Goal: Task Accomplishment & Management: Complete application form

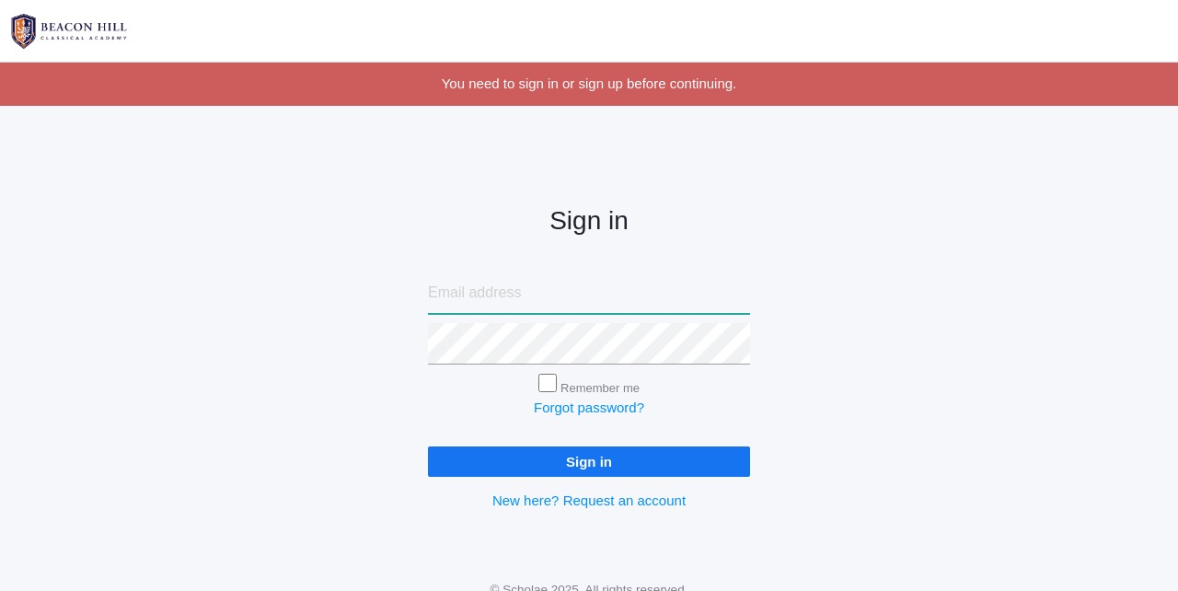
type input "courtney@beaconhillclassical.org"
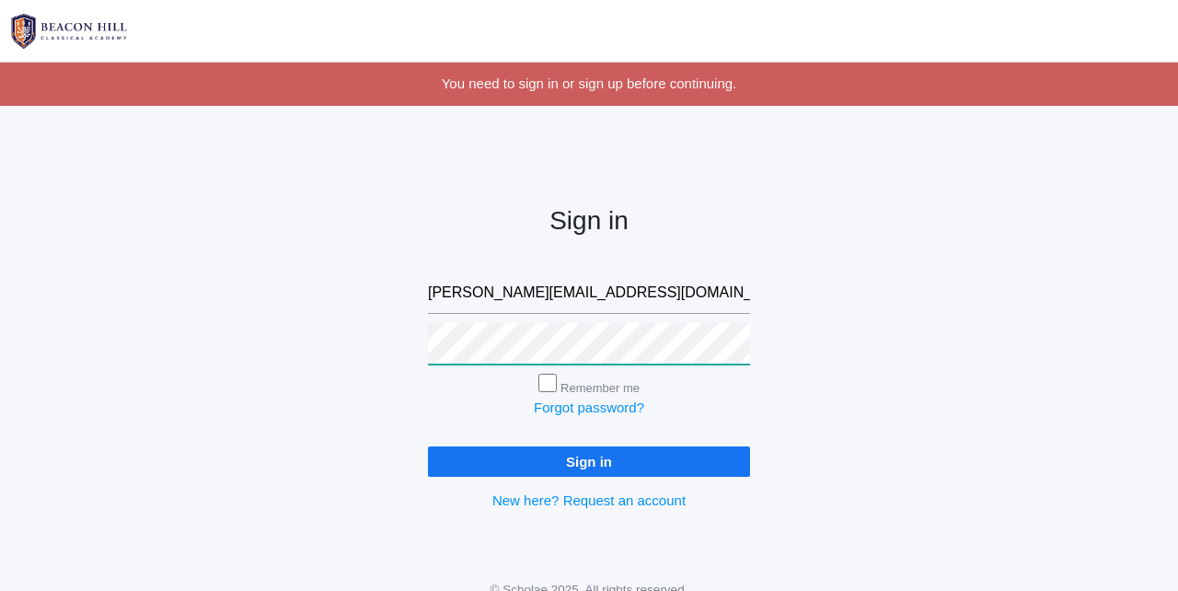
click at [589, 457] on input "Sign in" at bounding box center [589, 461] width 322 height 30
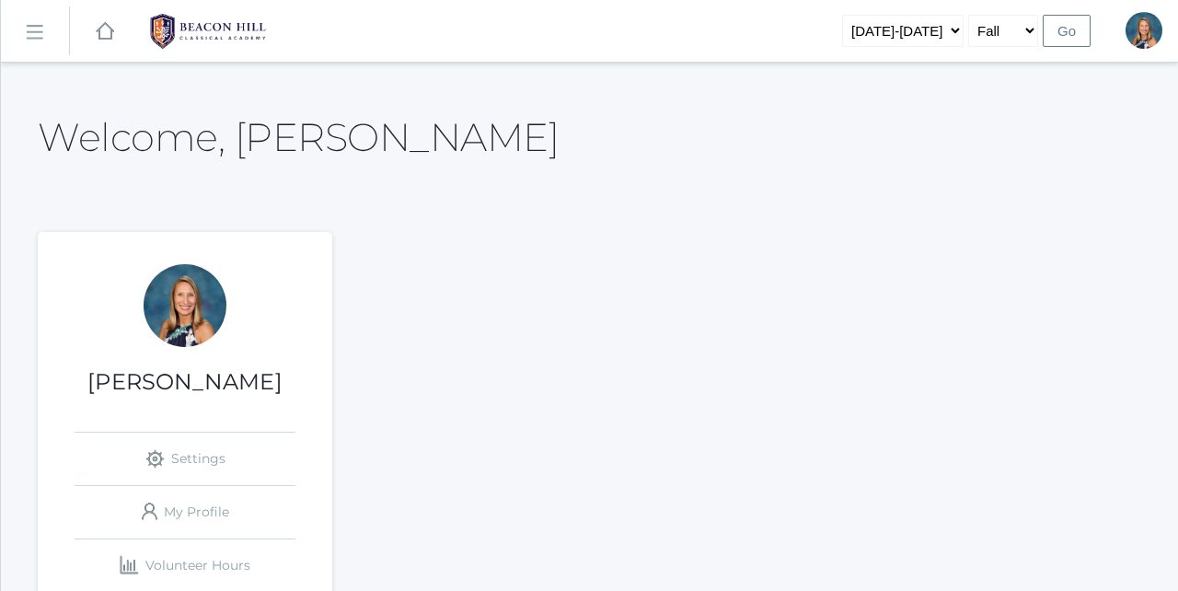
click at [29, 32] on rect at bounding box center [33, 31] width 29 height 29
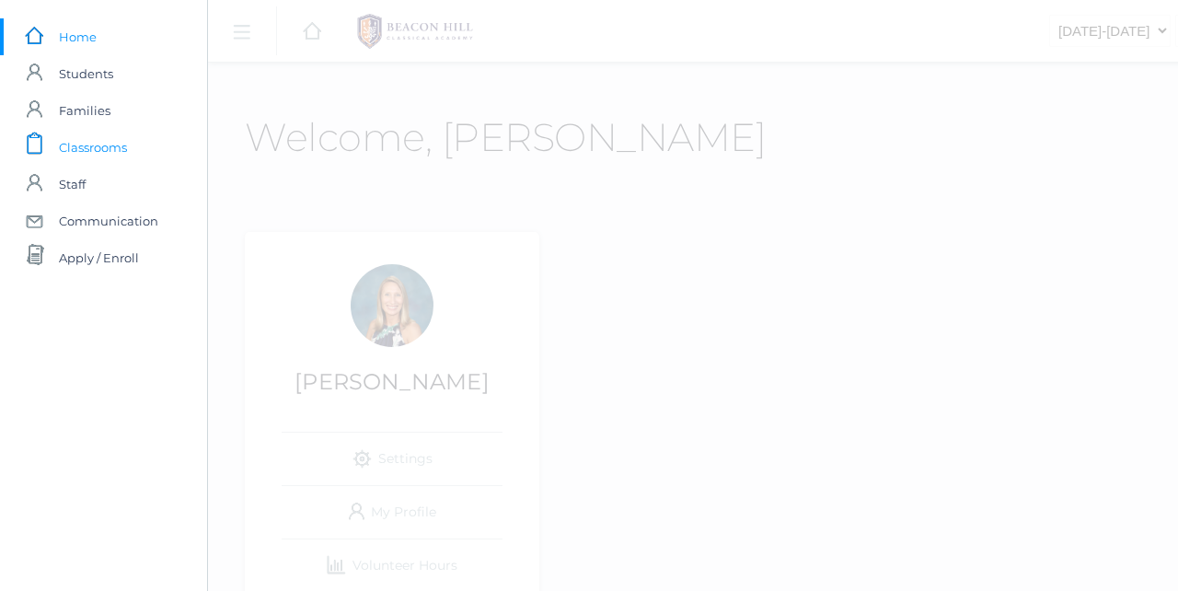
click at [79, 147] on span "Classrooms" at bounding box center [93, 147] width 68 height 37
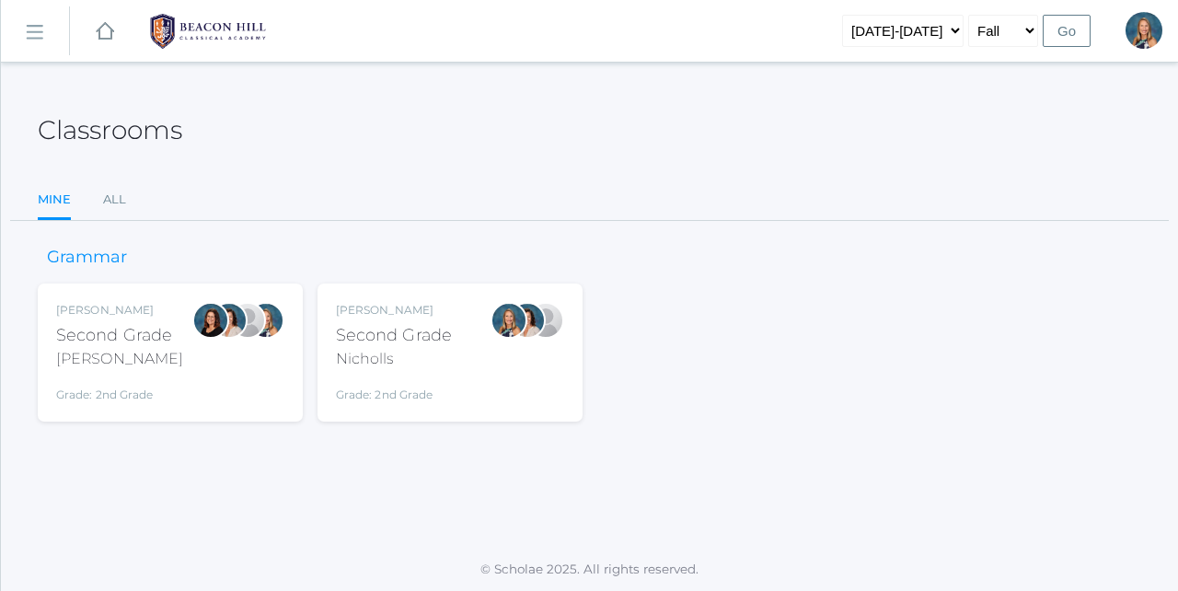
click at [382, 350] on div "Nicholls" at bounding box center [394, 359] width 116 height 22
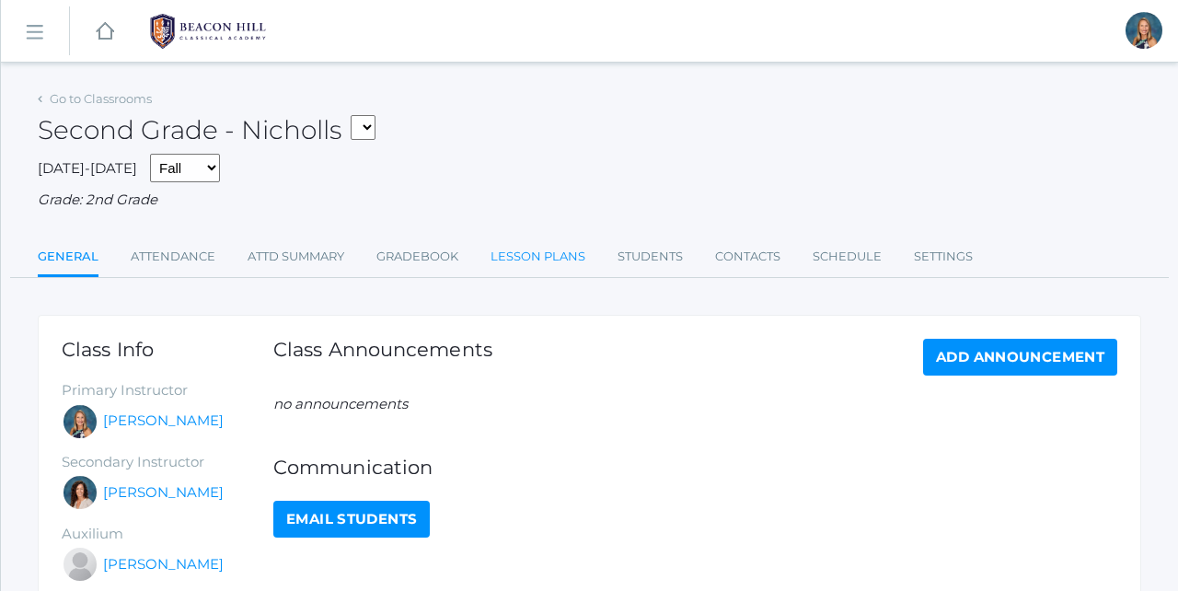
click at [531, 246] on link "Lesson Plans" at bounding box center [538, 256] width 95 height 37
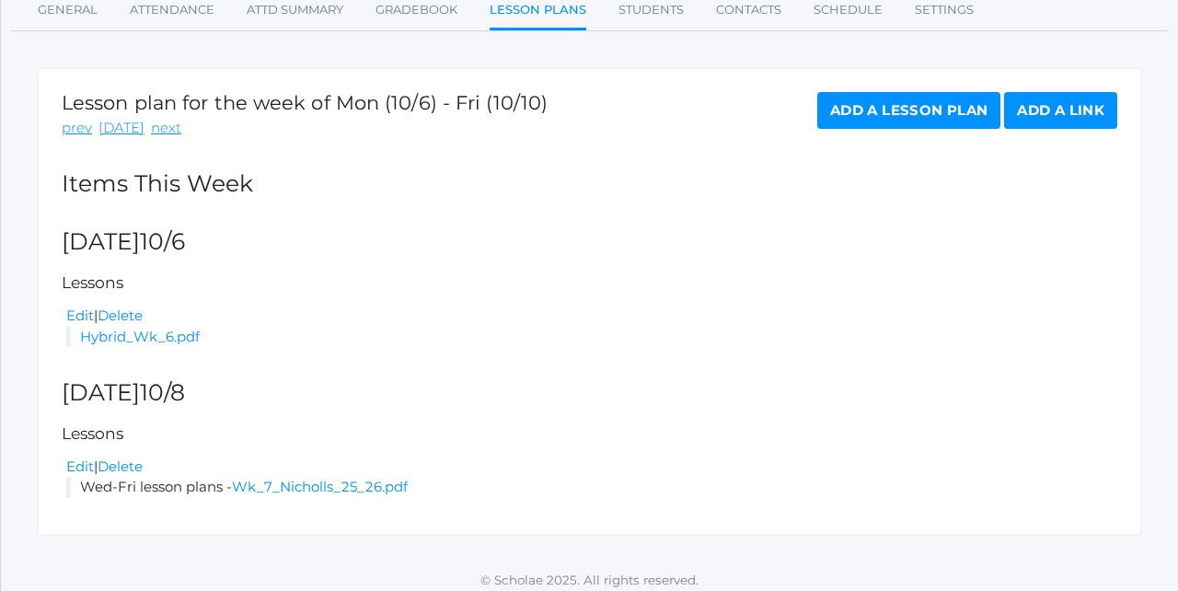
scroll to position [246, 0]
click at [155, 123] on link "next" at bounding box center [166, 129] width 30 height 21
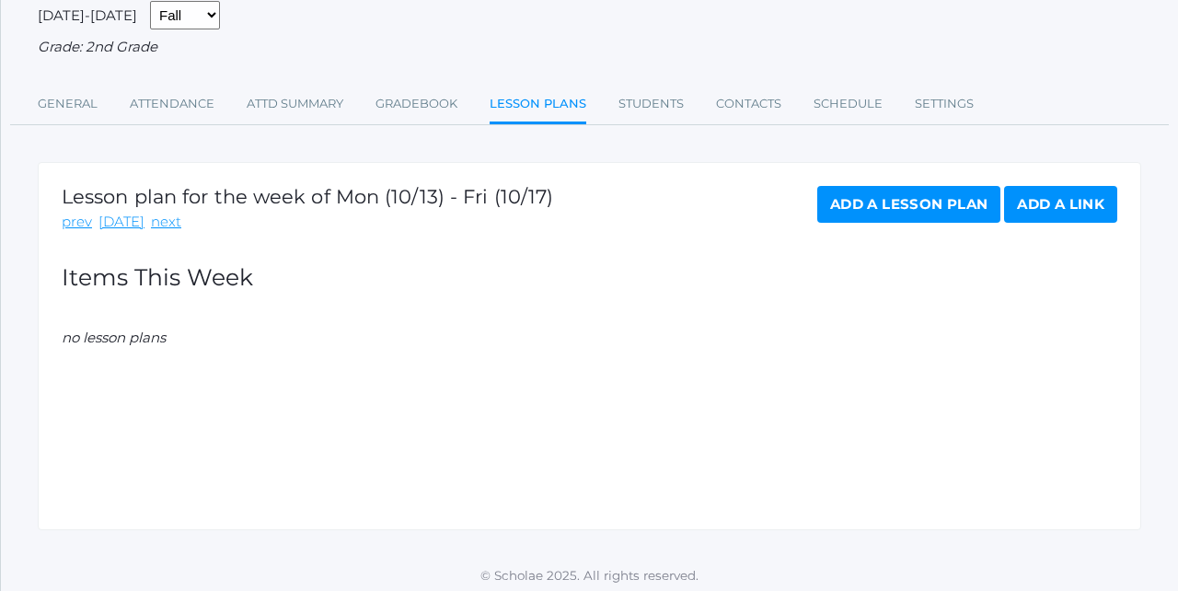
scroll to position [152, 0]
click at [75, 215] on link "prev" at bounding box center [77, 223] width 30 height 21
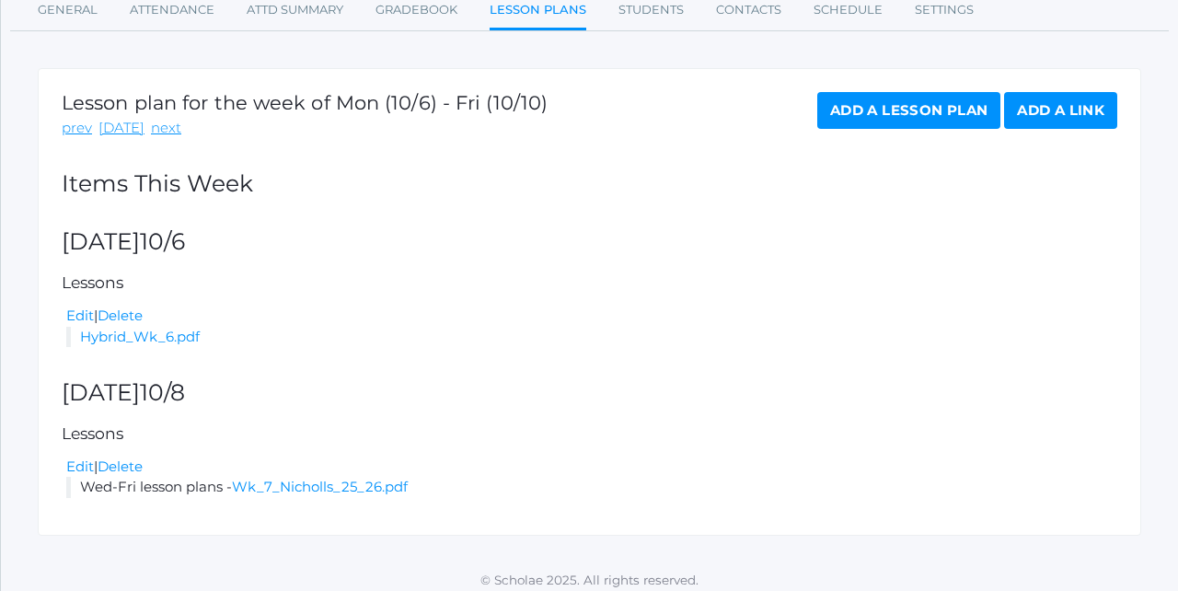
scroll to position [246, 0]
click at [165, 123] on link "next" at bounding box center [166, 129] width 30 height 21
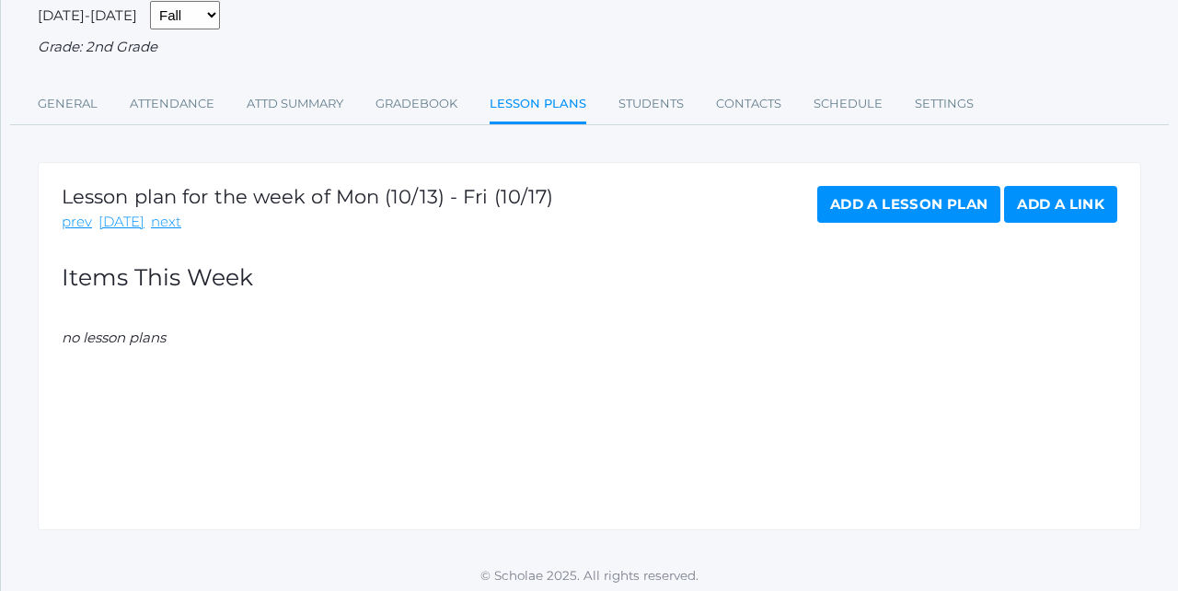
scroll to position [152, 0]
click at [883, 207] on link "Add a Lesson Plan" at bounding box center [908, 205] width 183 height 37
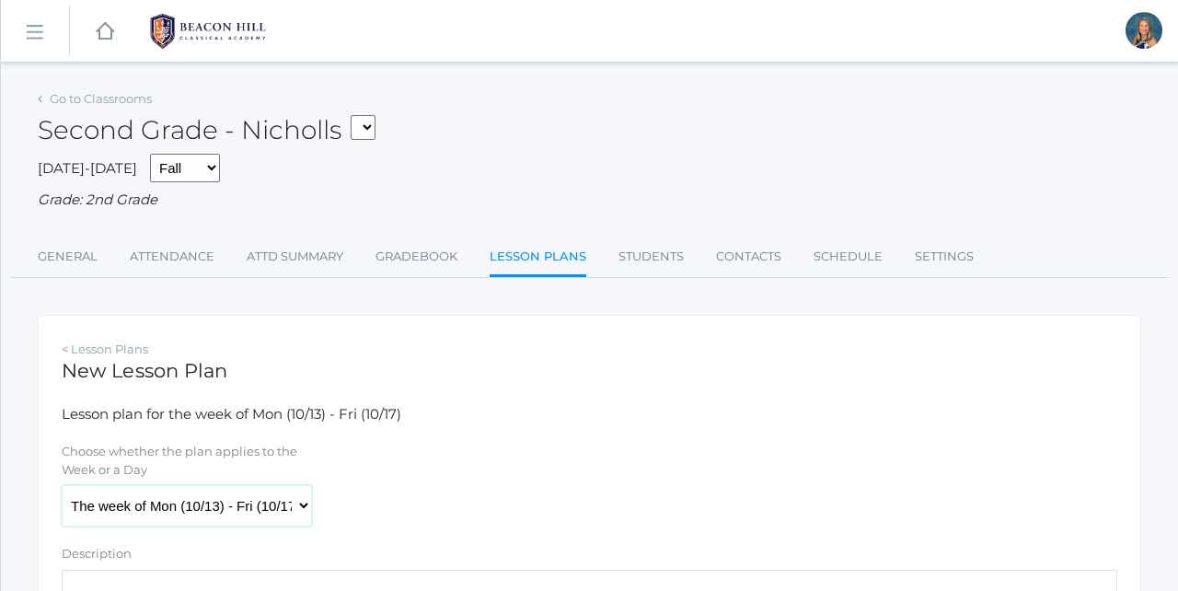
select select "2025-10-15"
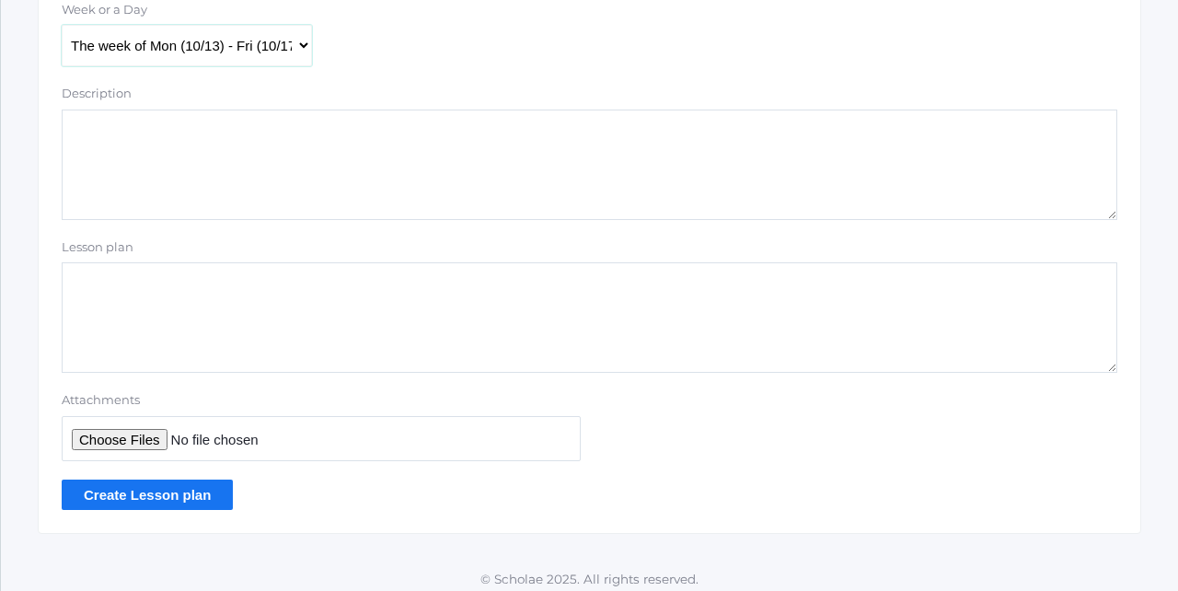
scroll to position [459, 0]
click at [116, 128] on textarea "Description" at bounding box center [590, 165] width 1056 height 110
type textarea "Wed-Fri lesson plans"
click at [133, 431] on input "Attachments" at bounding box center [321, 439] width 519 height 45
click at [110, 428] on input "Attachments" at bounding box center [321, 439] width 519 height 45
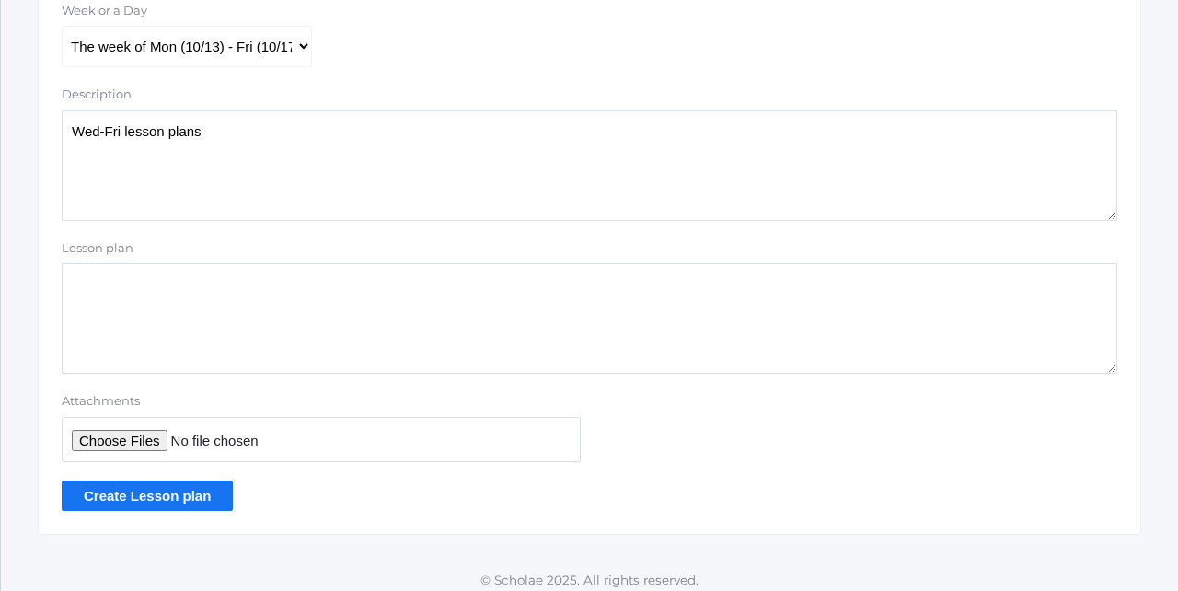
type input "C:\fakepath\Wk 8 Nicholls 25_26.pdf"
click at [171, 482] on input "Create Lesson plan" at bounding box center [147, 495] width 171 height 30
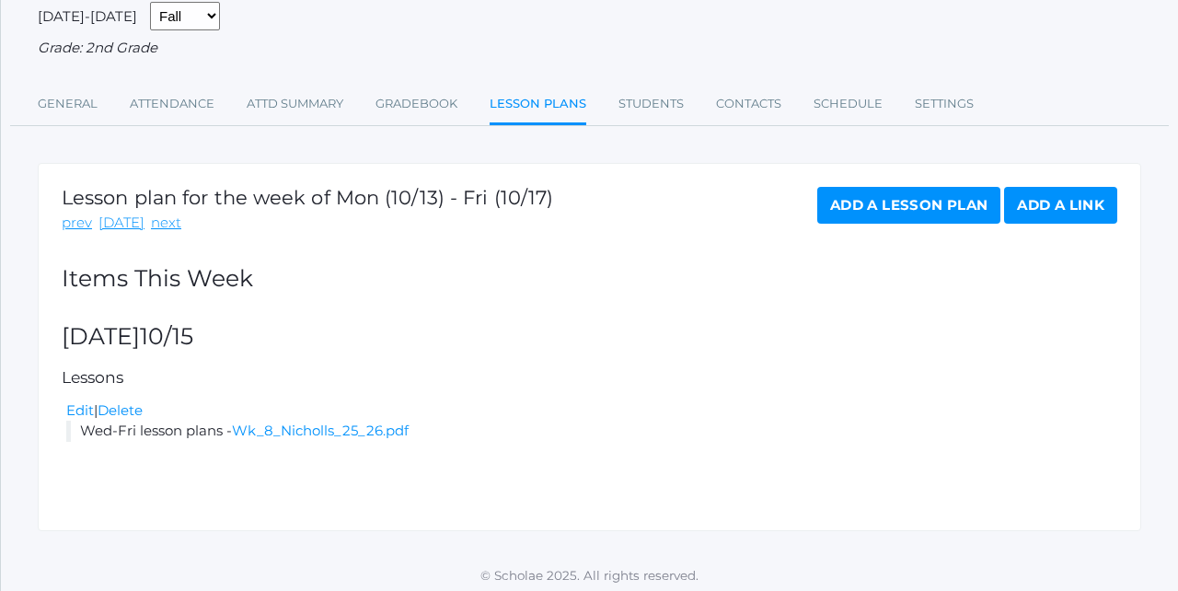
scroll to position [194, 0]
click at [159, 221] on link "next" at bounding box center [166, 224] width 30 height 21
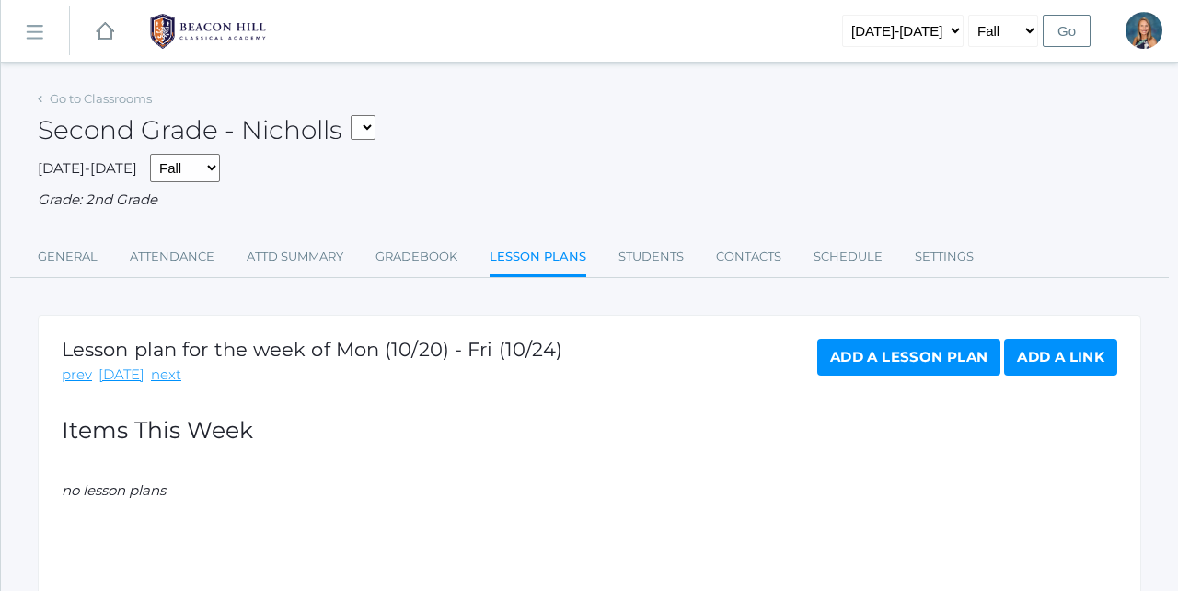
click at [897, 339] on link "Add a Lesson Plan" at bounding box center [908, 357] width 183 height 37
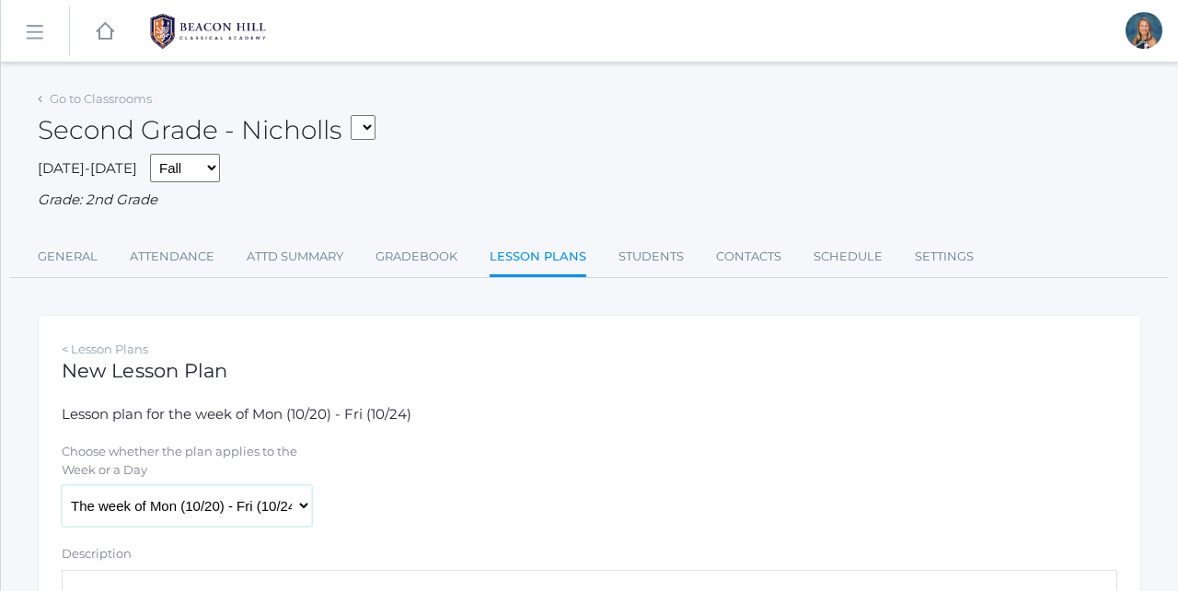
select select "2025-10-20"
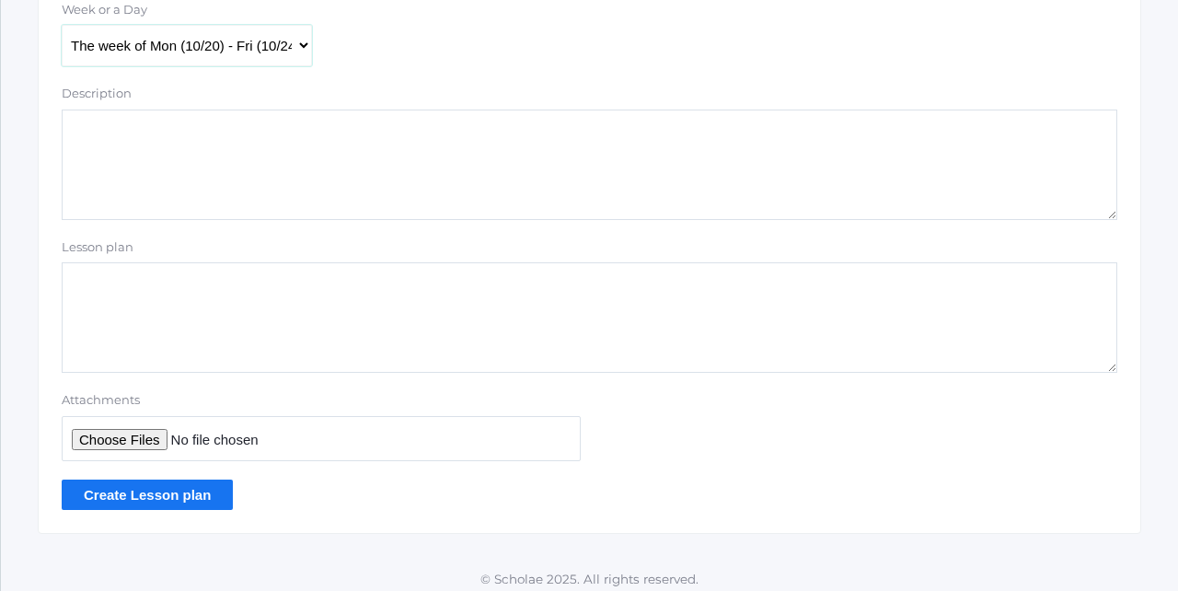
scroll to position [459, 0]
click at [133, 425] on input "Attachments" at bounding box center [321, 439] width 519 height 45
type input "C:\fakepath\Hybrid Wk 8.docx.pdf"
click at [147, 482] on input "Create Lesson plan" at bounding box center [147, 495] width 171 height 30
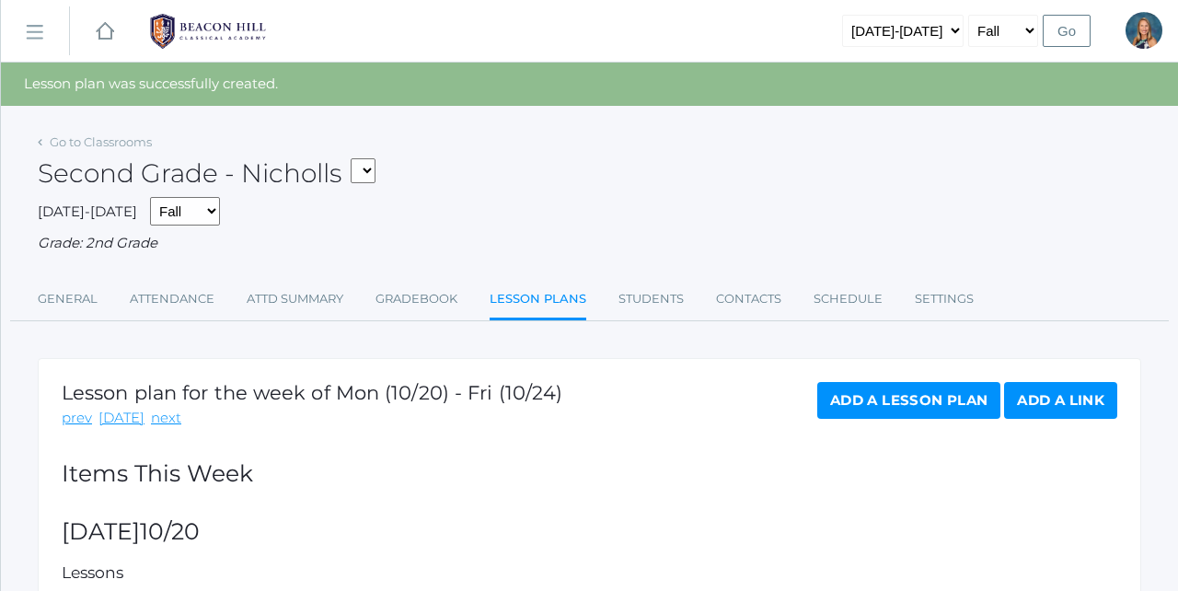
select select "1958"
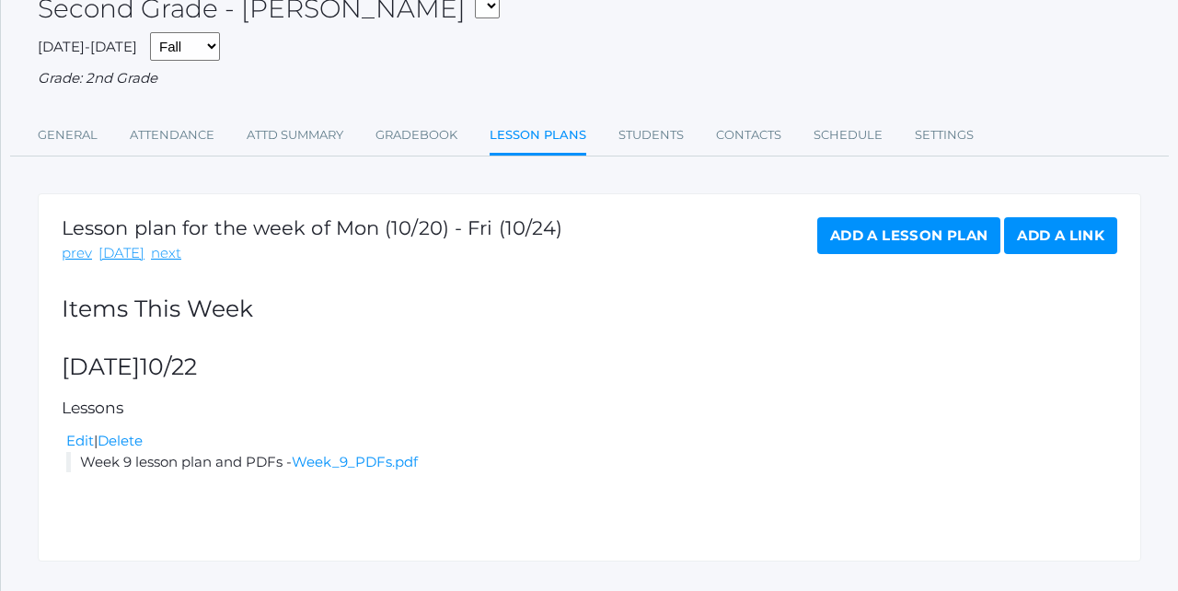
scroll to position [143, 0]
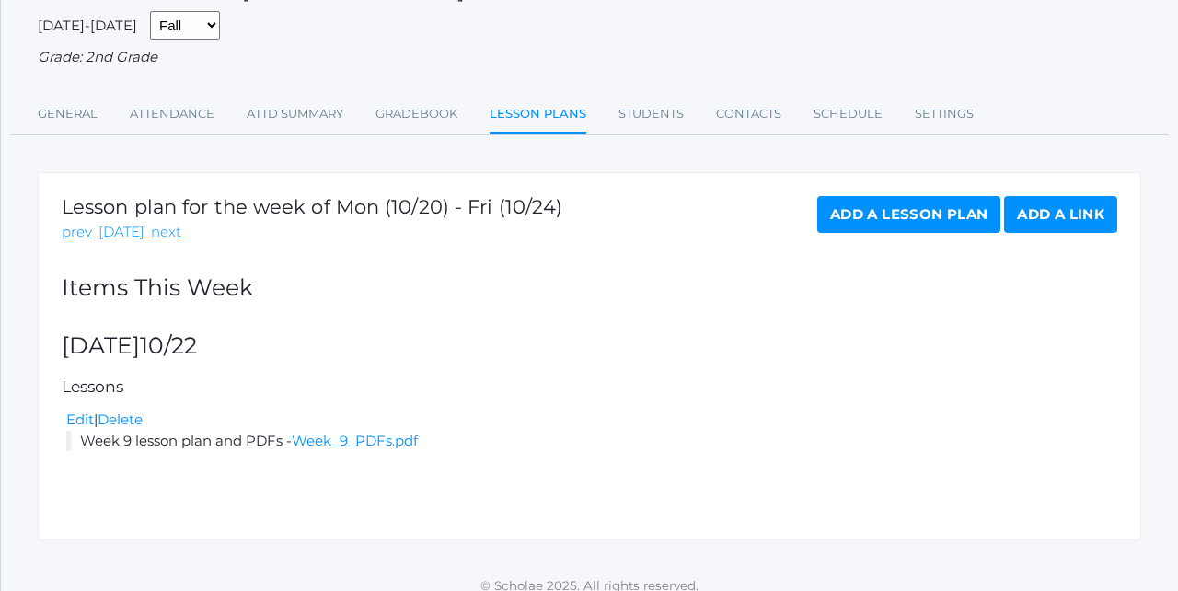
click at [884, 215] on link "Add a Lesson Plan" at bounding box center [908, 214] width 183 height 37
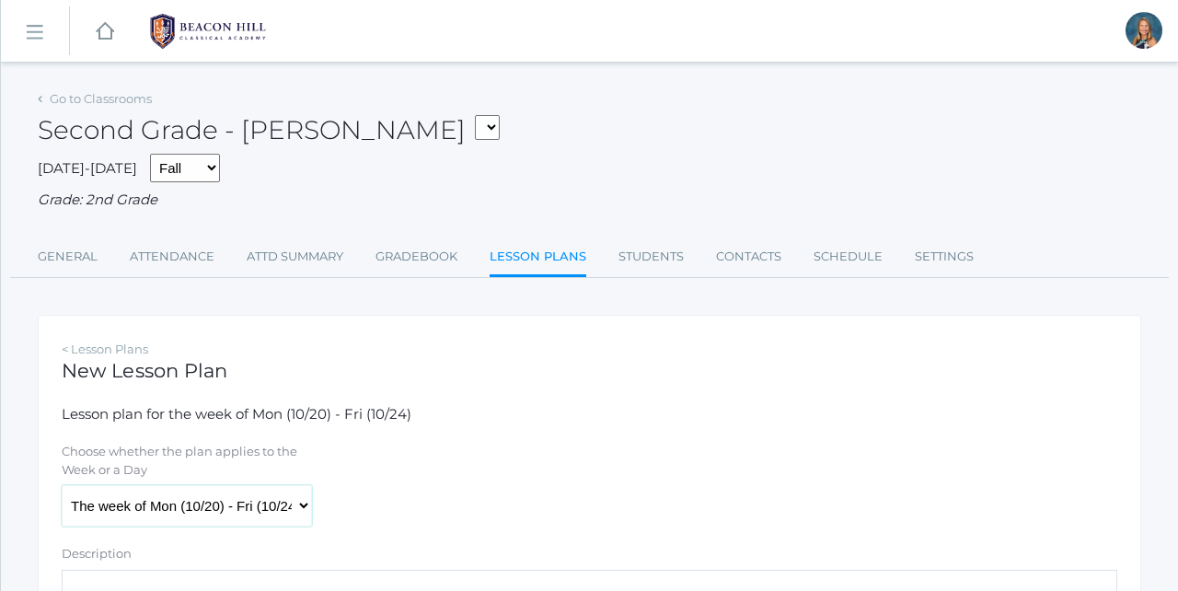
select select "2025-10-20"
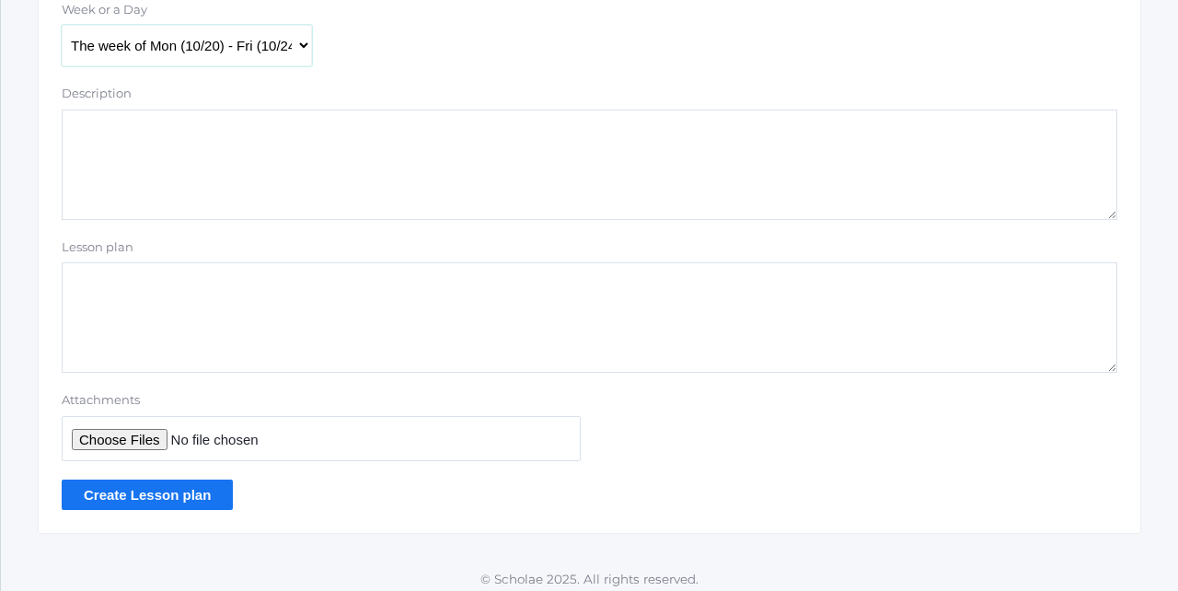
scroll to position [459, 0]
click at [114, 434] on input "Attachments" at bounding box center [321, 439] width 519 height 45
type input "C:\fakepath\Hybrid Wk 8.docx.pdf"
click at [150, 481] on input "Create Lesson plan" at bounding box center [147, 495] width 171 height 30
